Goal: Task Accomplishment & Management: Manage account settings

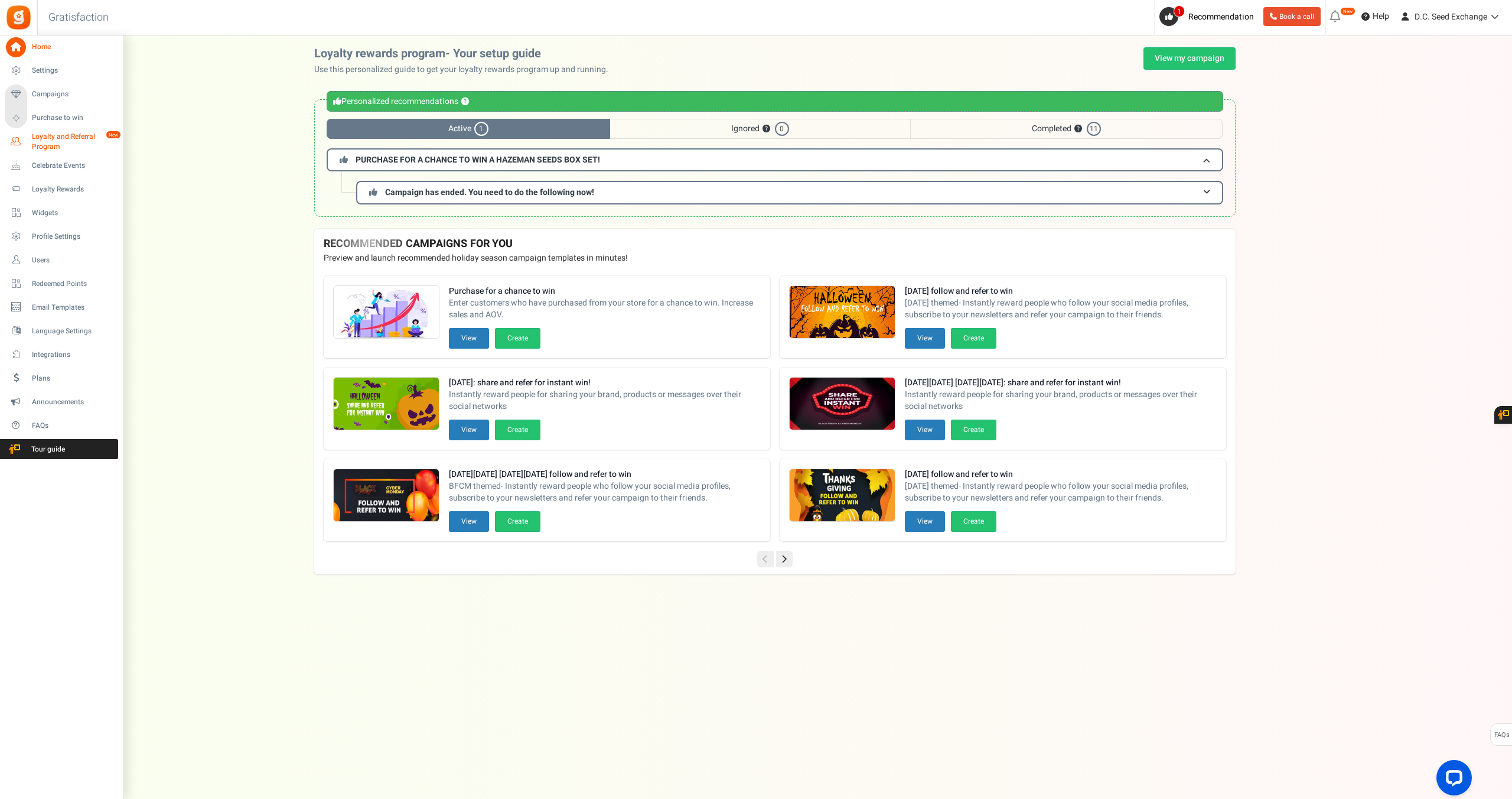
click at [32, 143] on span "Loyalty and Referral Program" at bounding box center [75, 141] width 87 height 20
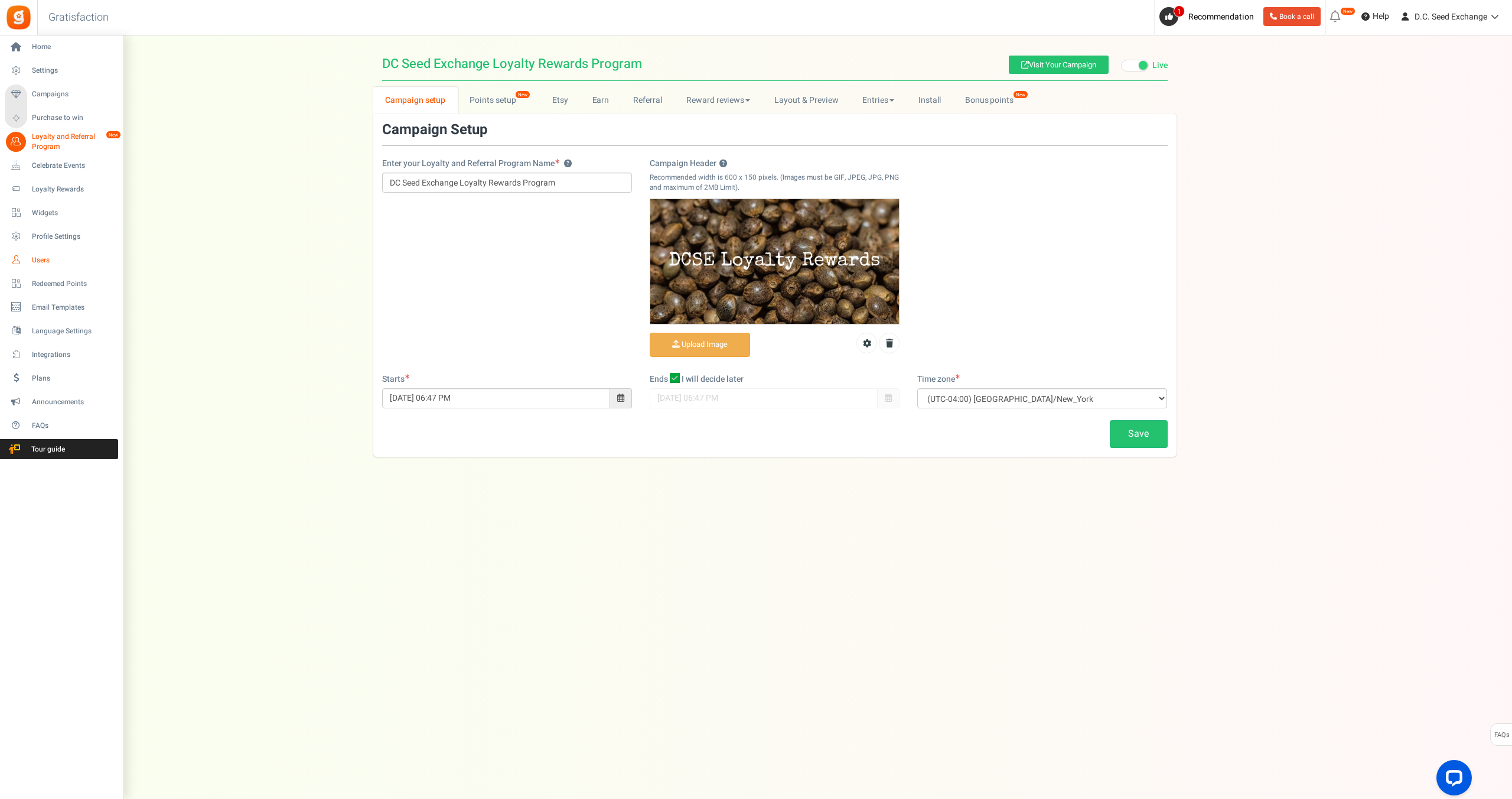
click at [31, 256] on link "Users" at bounding box center [61, 260] width 114 height 20
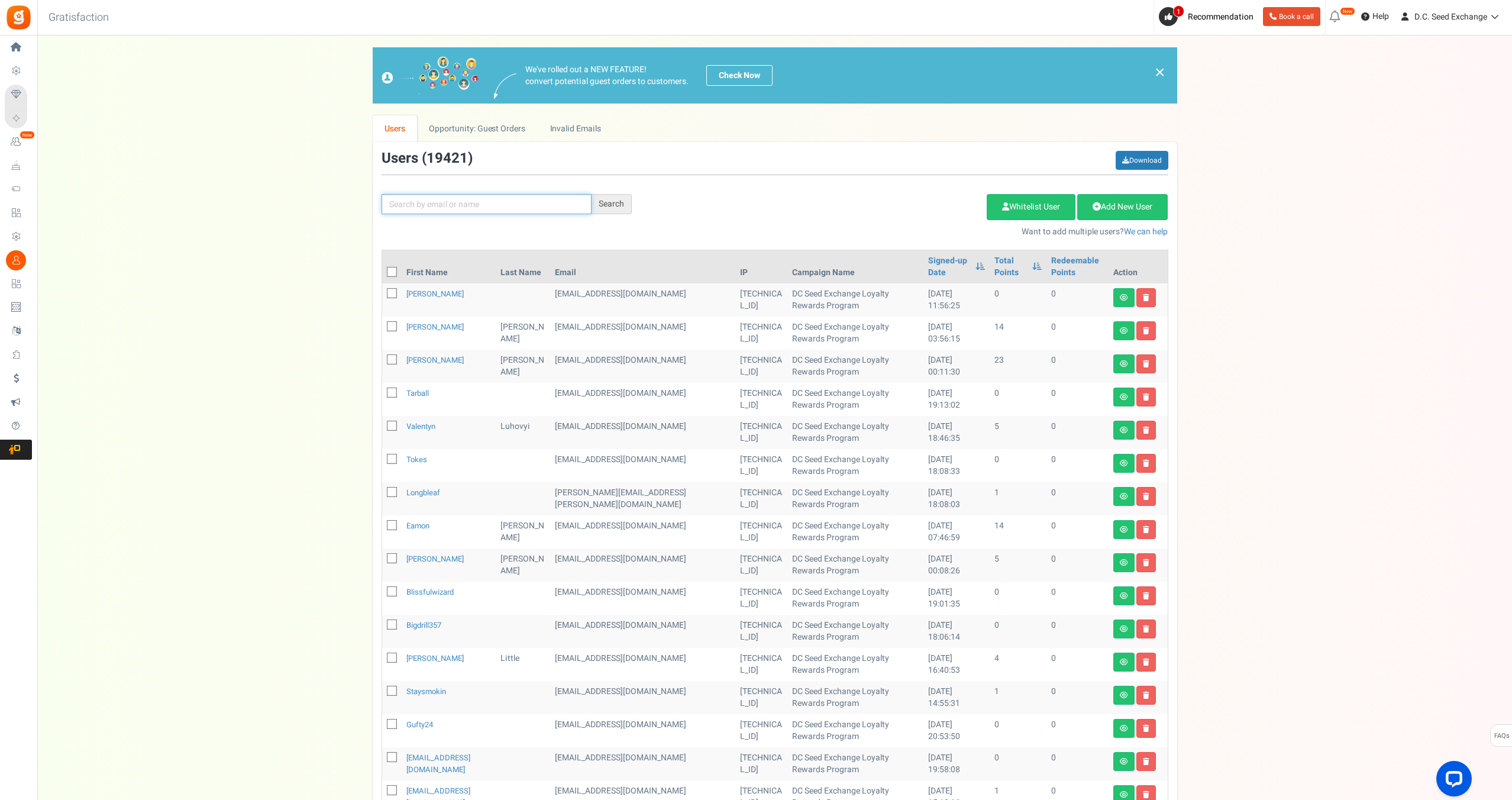
click at [444, 203] on input "text" at bounding box center [486, 204] width 210 height 20
paste input "[PERSON_NAME][EMAIL_ADDRESS][DOMAIN_NAME]"
type input "[PERSON_NAME][EMAIL_ADDRESS][DOMAIN_NAME]"
click at [620, 208] on div "Search" at bounding box center [611, 204] width 40 height 20
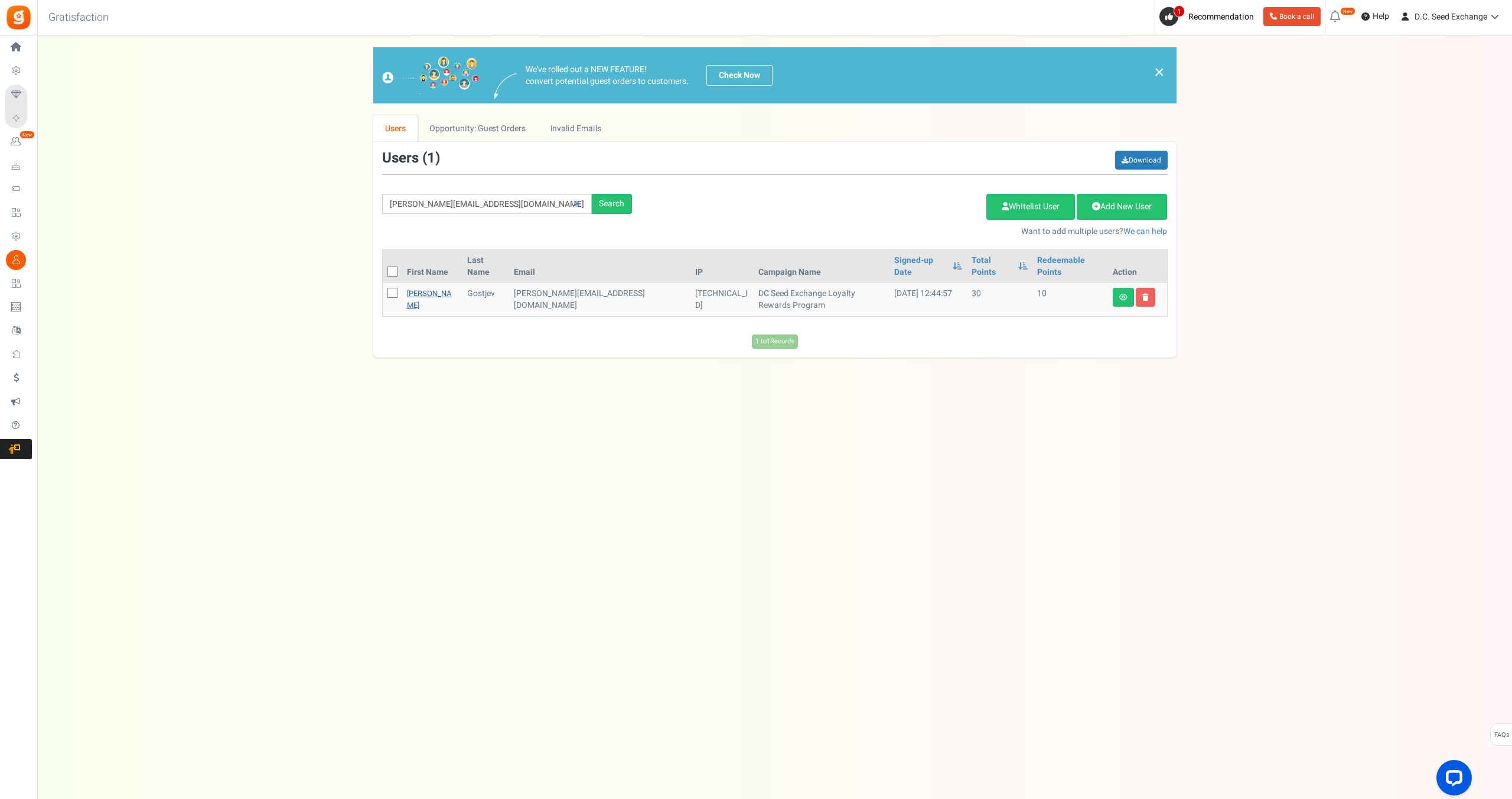
click at [416, 287] on link "[PERSON_NAME]" at bounding box center [429, 299] width 45 height 23
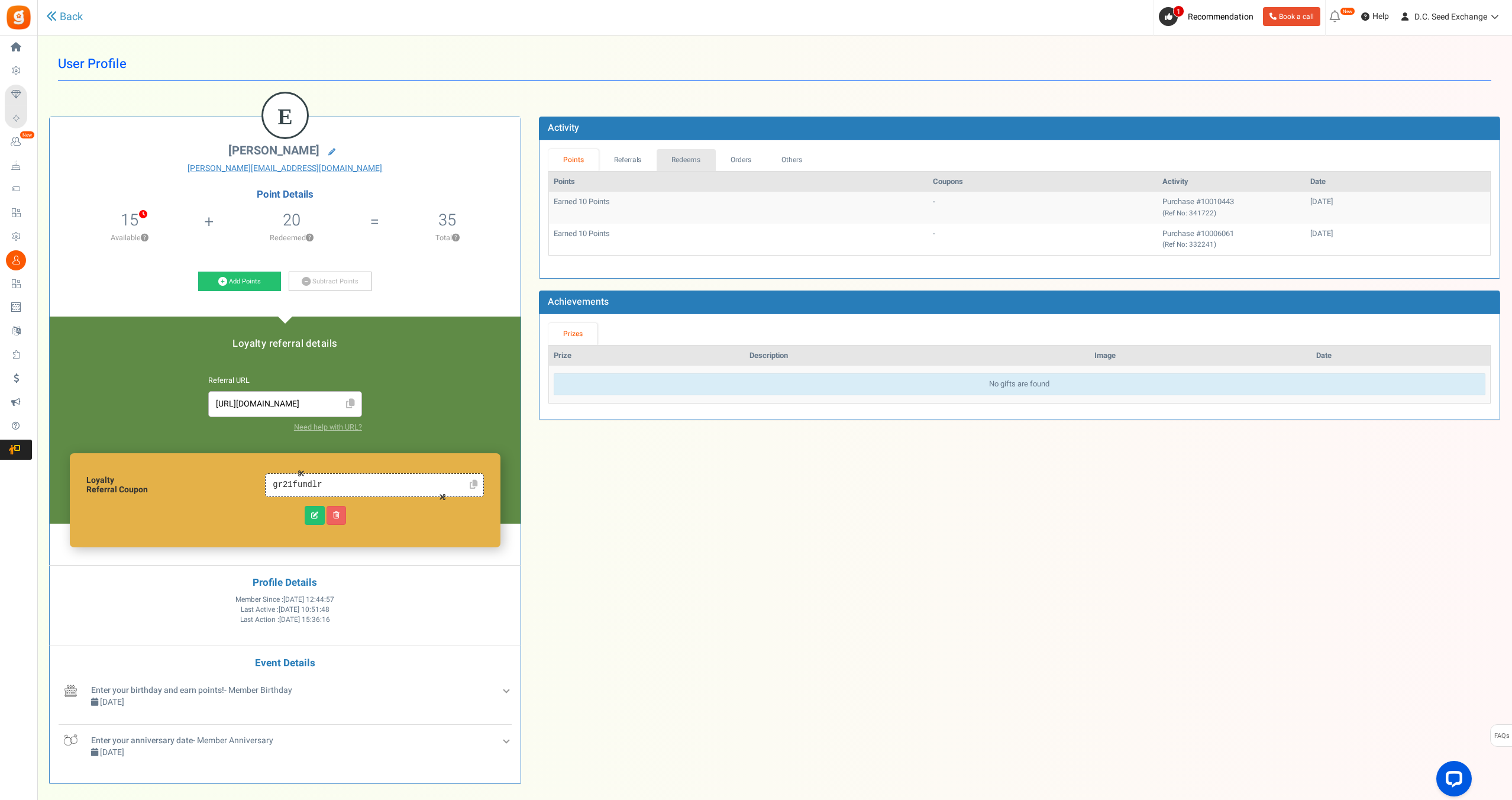
click at [707, 156] on link "Redeems" at bounding box center [686, 159] width 59 height 22
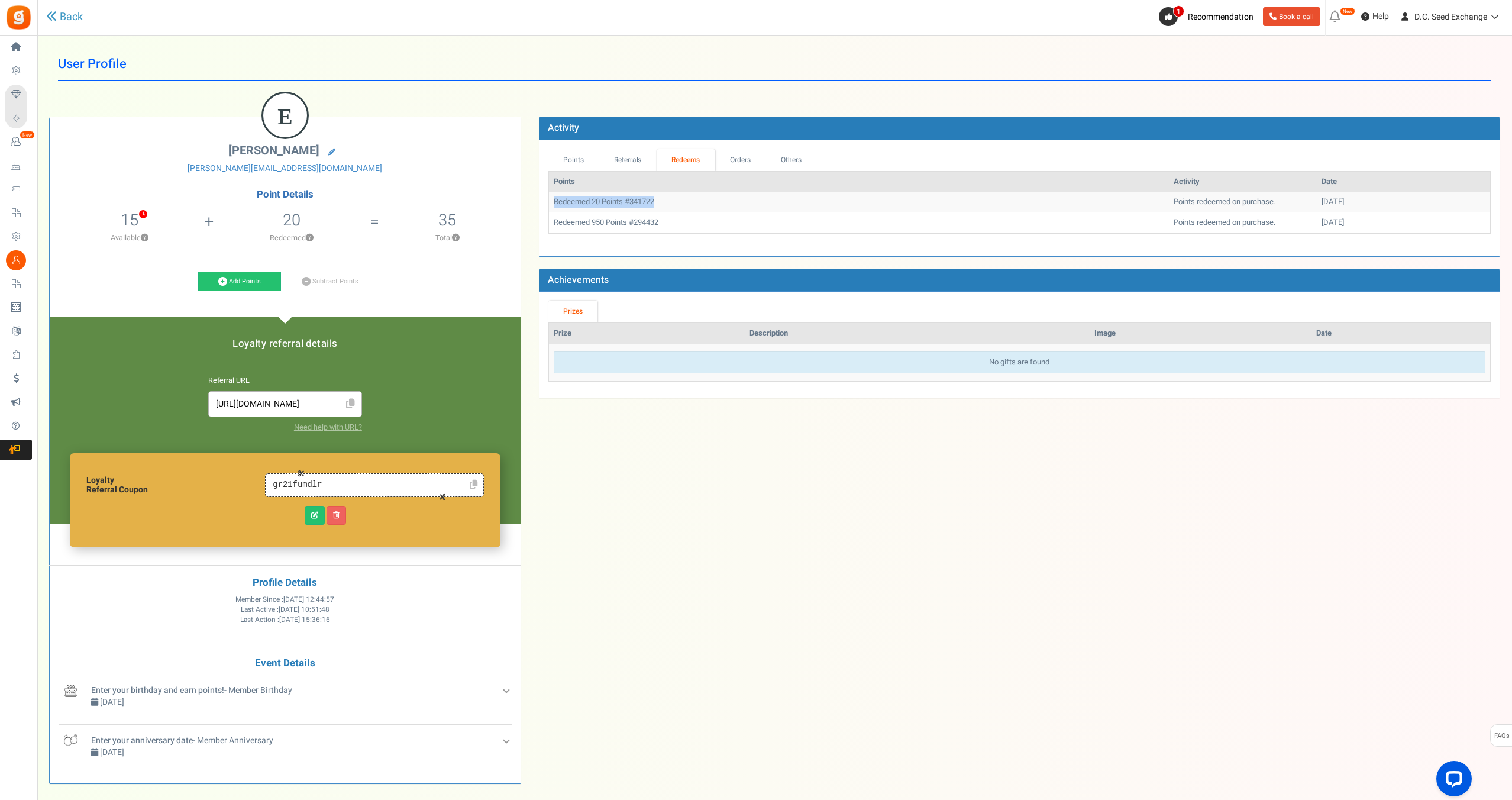
drag, startPoint x: 650, startPoint y: 200, endPoint x: 552, endPoint y: 205, distance: 98.1
click at [552, 205] on td "Redeemed 20 Points #341722" at bounding box center [859, 202] width 620 height 21
copy td "Redeemed 20 Points #341722"
click at [245, 279] on link "Add Points" at bounding box center [239, 281] width 83 height 20
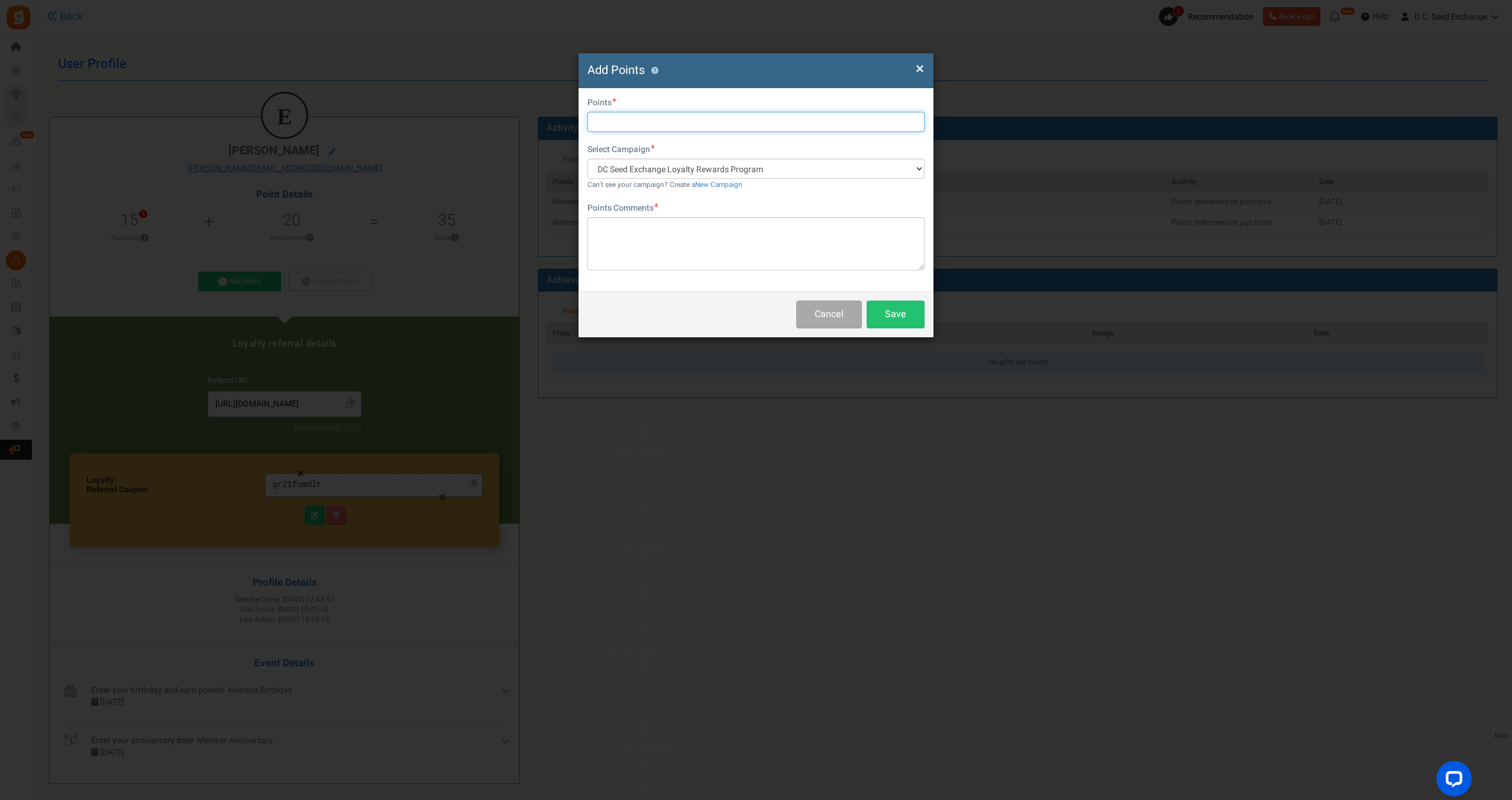
click at [621, 125] on input "text" at bounding box center [756, 122] width 337 height 20
type input "20"
paste textarea "Redeemed 20 Points #341722"
click at [683, 226] on textarea "Refunded 20 Points #341722" at bounding box center [756, 244] width 337 height 53
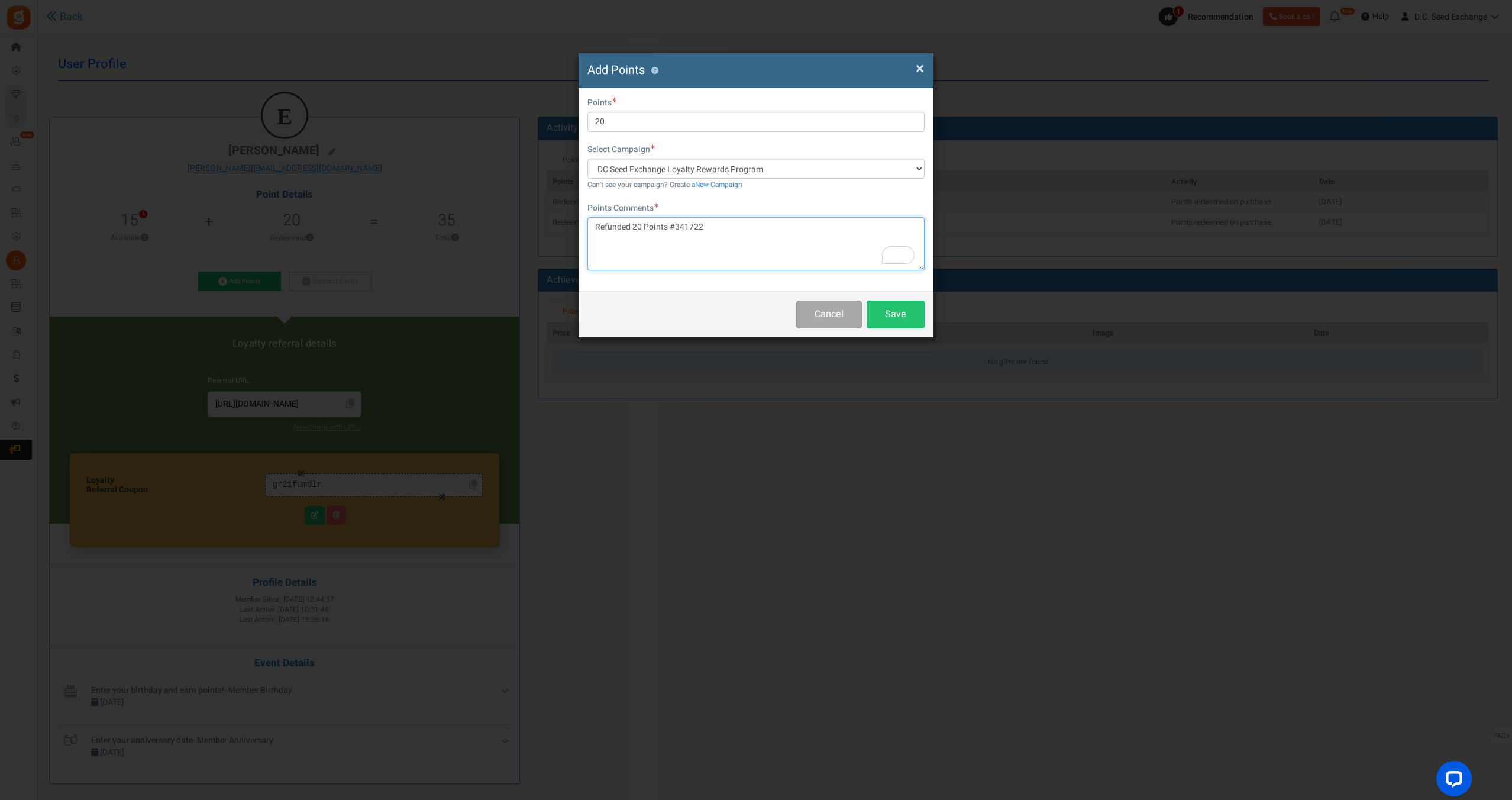
paste textarea "#10006061"
drag, startPoint x: 679, startPoint y: 228, endPoint x: 673, endPoint y: 247, distance: 19.9
click at [679, 228] on textarea "Refunded 20 Points ##10006061" at bounding box center [756, 244] width 337 height 53
type textarea "Refunded 20 Points #10006061"
click at [907, 321] on button "Save" at bounding box center [896, 314] width 58 height 28
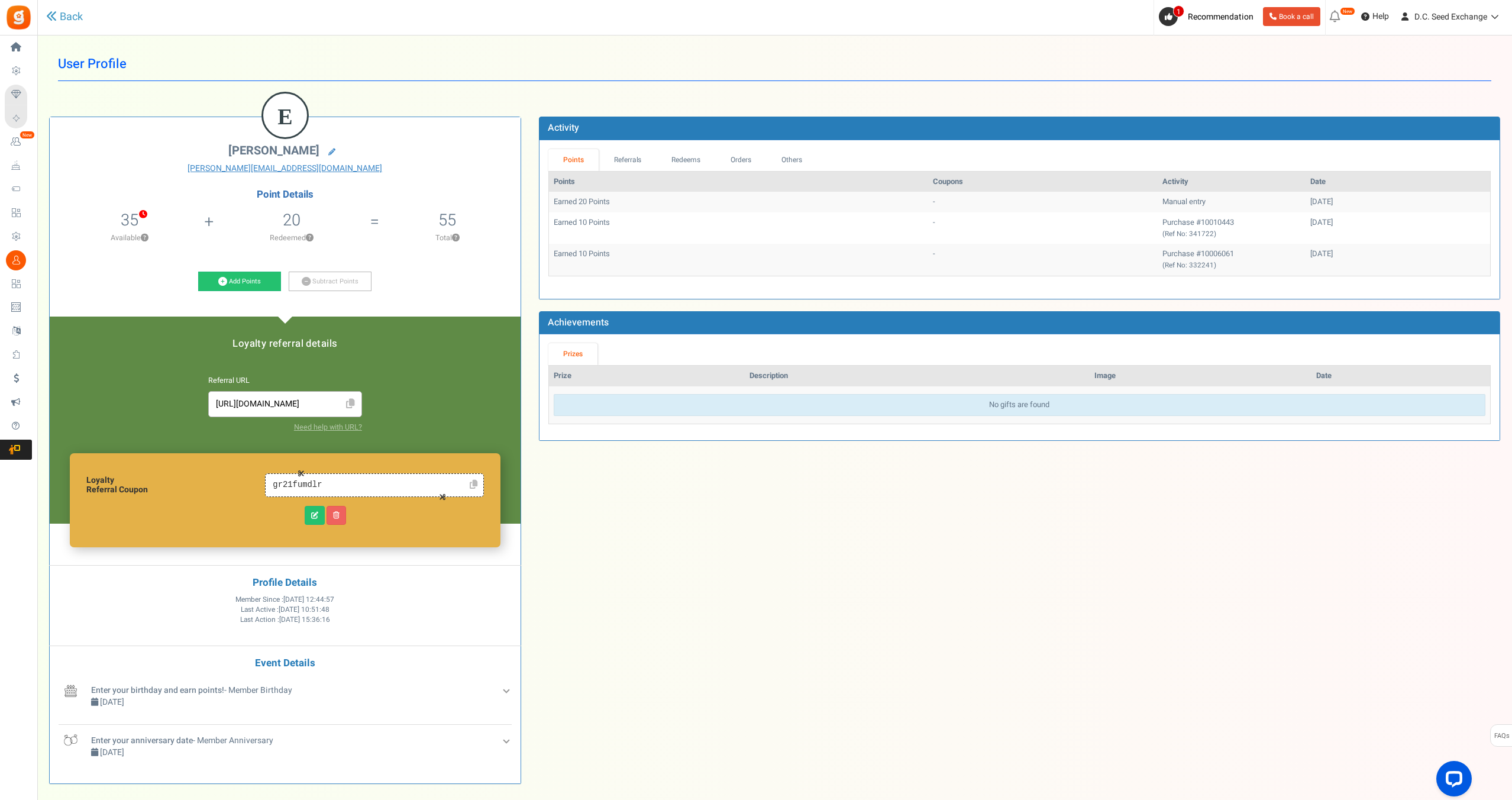
drag, startPoint x: 162, startPoint y: 210, endPoint x: 151, endPoint y: 207, distance: 11.4
click at [152, 207] on li "35 10 Redeemable 25 Exclusion Available ?" at bounding box center [129, 230] width 159 height 49
